Goal: Transaction & Acquisition: Purchase product/service

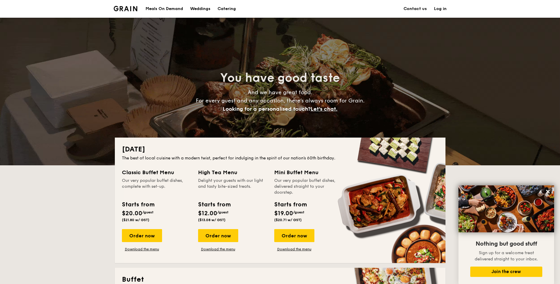
click at [162, 8] on div "Meals On Demand" at bounding box center [164, 9] width 37 height 18
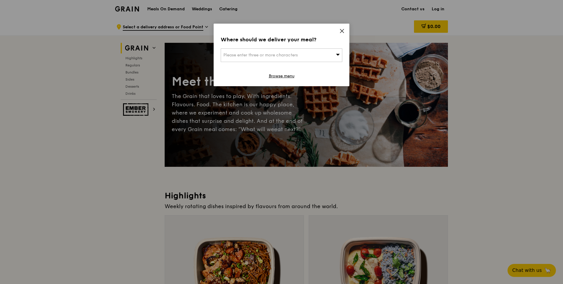
click at [343, 29] on icon at bounding box center [342, 30] width 5 height 5
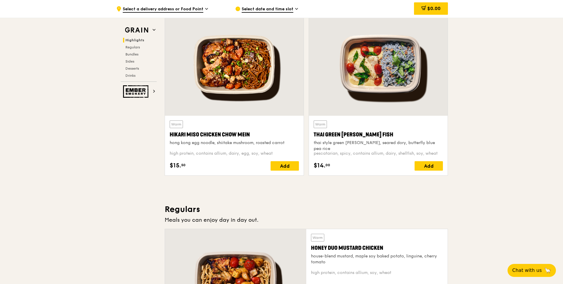
scroll to position [295, 0]
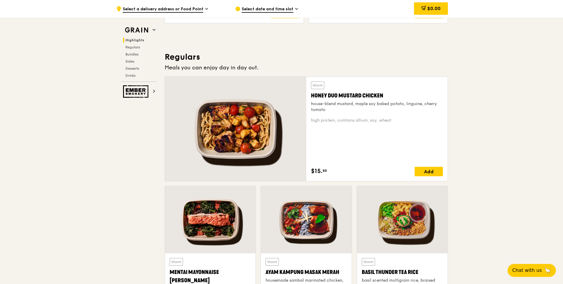
drag, startPoint x: 402, startPoint y: 120, endPoint x: 404, endPoint y: 128, distance: 8.6
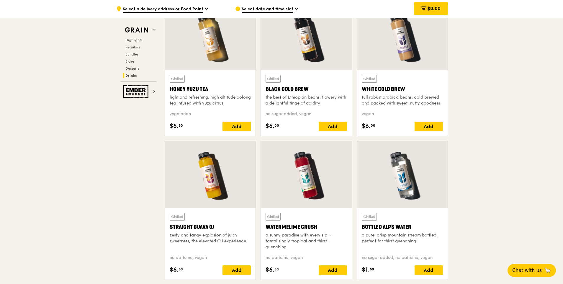
scroll to position [2409, 0]
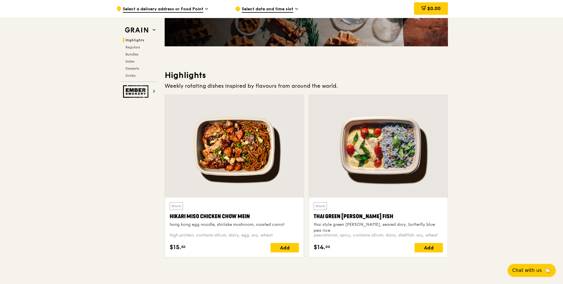
scroll to position [47, 0]
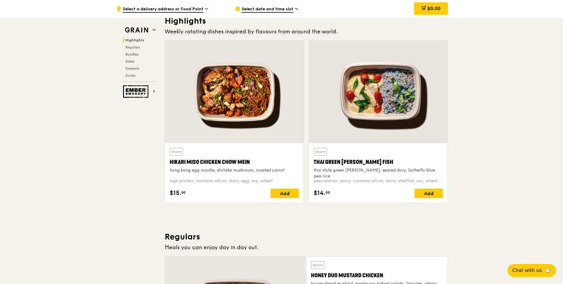
scroll to position [177, 0]
